Goal: Task Accomplishment & Management: Use online tool/utility

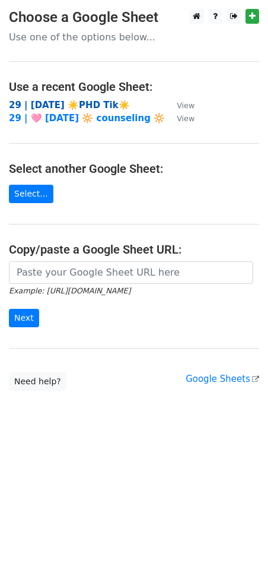
click at [43, 106] on strong "29 | [DATE] ☀️PHD Tik☀️" at bounding box center [69, 105] width 121 height 11
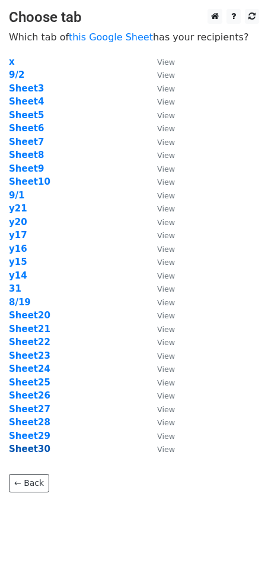
click at [34, 446] on strong "Sheet30" at bounding box center [30, 448] width 42 height 11
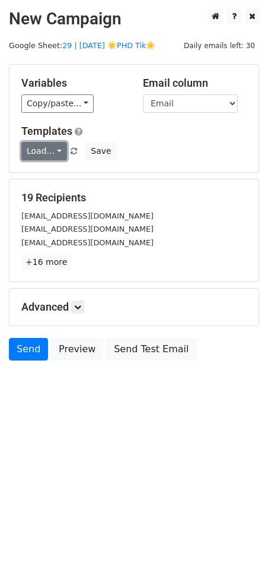
click at [48, 150] on link "Load..." at bounding box center [44, 151] width 46 height 18
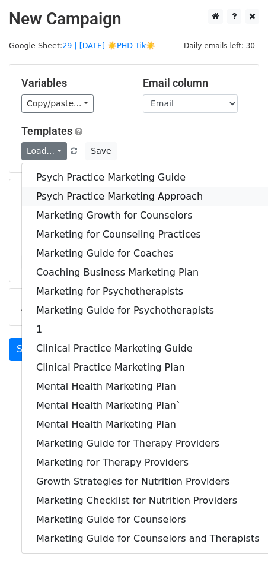
click at [50, 190] on link "Psych Practice Marketing Approach" at bounding box center [148, 196] width 252 height 19
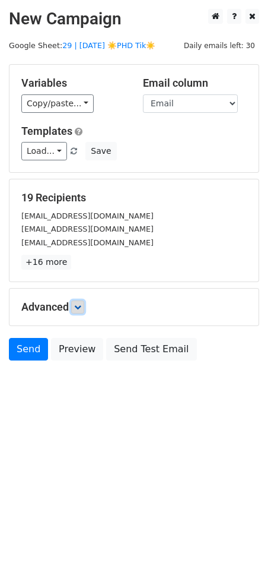
click at [78, 307] on icon at bounding box center [77, 306] width 7 height 7
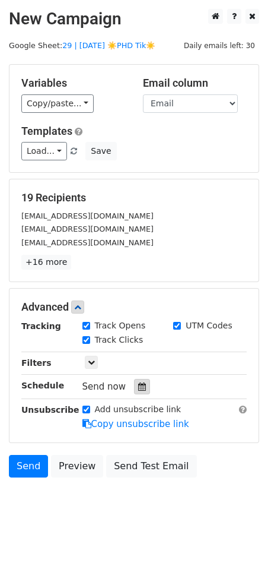
click at [138, 391] on div at bounding box center [142, 386] width 16 height 15
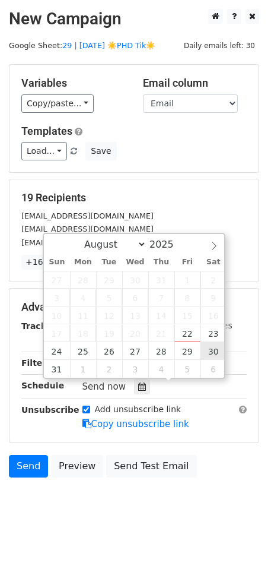
type input "2025-08-30 12:00"
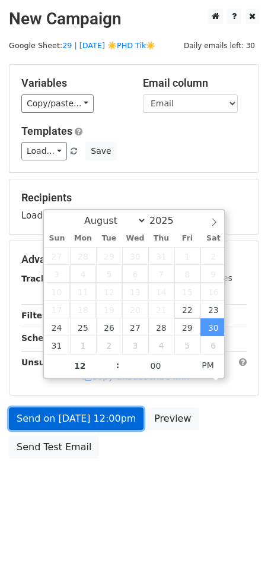
click at [107, 427] on link "Send on Aug 30 at 12:00pm" at bounding box center [76, 418] width 135 height 23
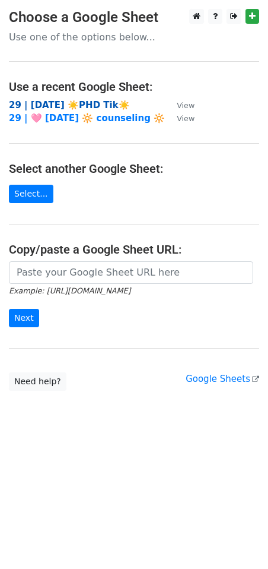
click at [69, 103] on strong "29 | [DATE] ☀️PHD Tik☀️" at bounding box center [69, 105] width 121 height 11
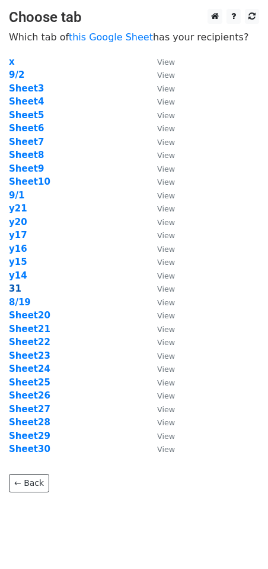
click at [14, 289] on strong "31" at bounding box center [15, 288] width 12 height 11
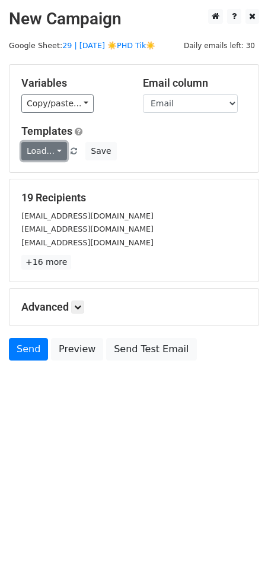
click at [49, 151] on link "Load..." at bounding box center [44, 151] width 46 height 18
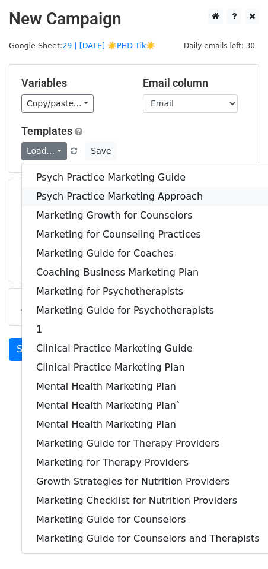
click at [54, 192] on link "Psych Practice Marketing Approach" at bounding box center [148, 196] width 252 height 19
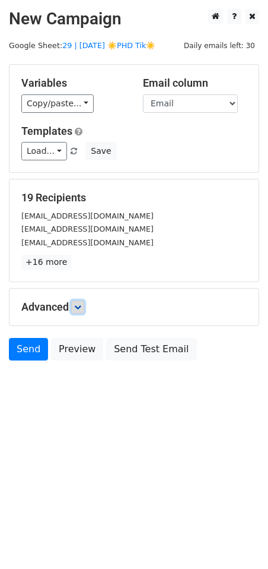
click at [77, 305] on icon at bounding box center [77, 306] width 7 height 7
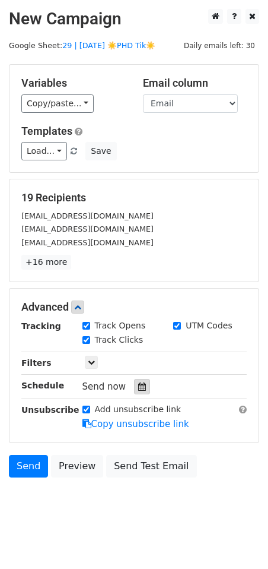
click at [134, 381] on div at bounding box center [142, 386] width 16 height 15
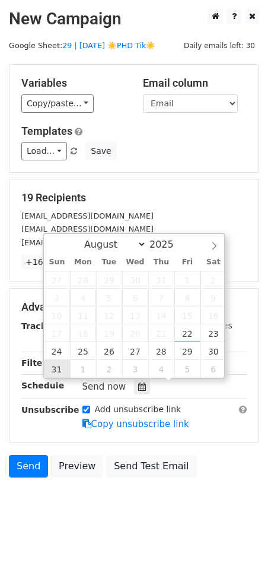
type input "[DATE] 12:00"
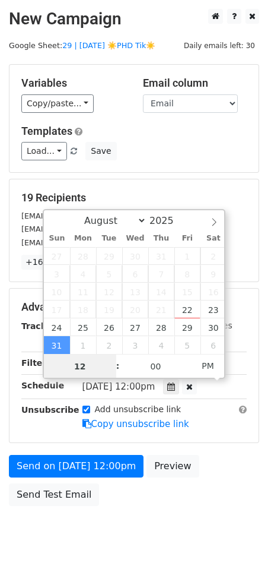
scroll to position [1, 0]
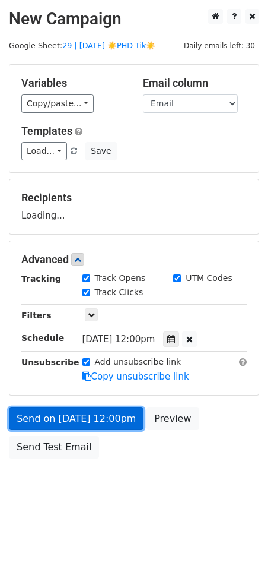
click at [86, 422] on link "Send on [DATE] 12:00pm" at bounding box center [76, 418] width 135 height 23
